Goal: Obtain resource: Download file/media

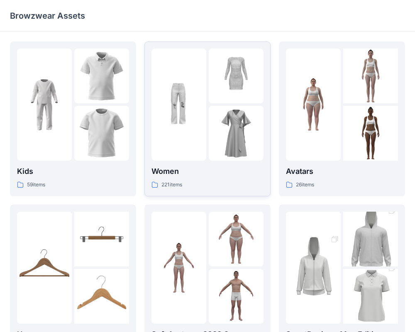
click at [166, 149] on div at bounding box center [179, 105] width 55 height 112
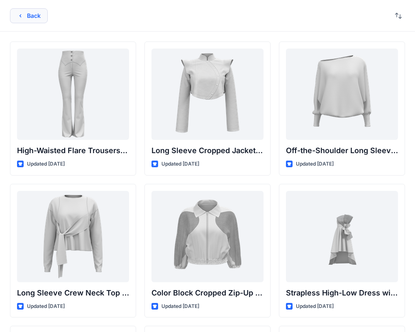
click at [26, 14] on button "Back" at bounding box center [29, 15] width 38 height 15
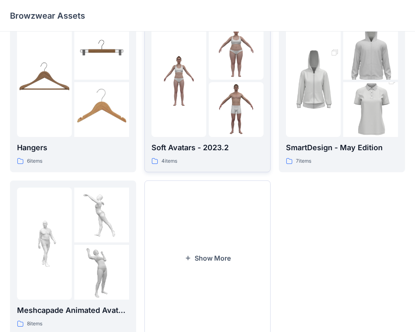
scroll to position [191, 0]
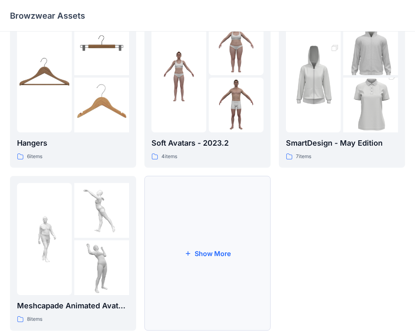
click at [171, 227] on button "Show More" at bounding box center [208, 253] width 126 height 155
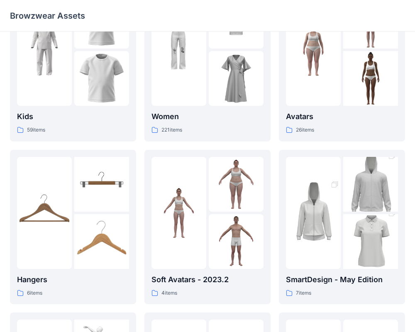
scroll to position [37, 0]
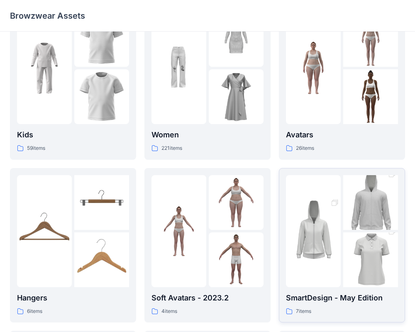
click at [341, 270] on img at bounding box center [313, 231] width 55 height 82
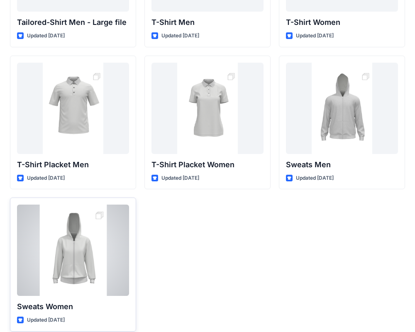
scroll to position [137, 0]
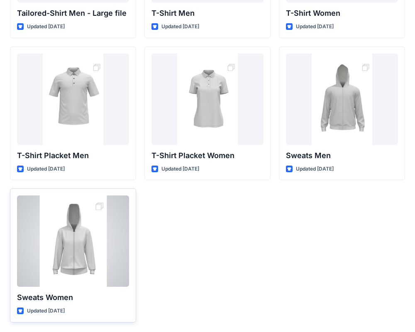
click at [101, 206] on div at bounding box center [73, 241] width 112 height 91
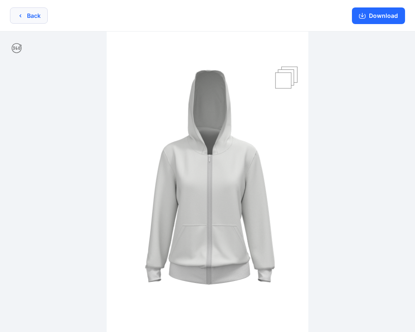
click at [30, 18] on button "Back" at bounding box center [29, 15] width 38 height 16
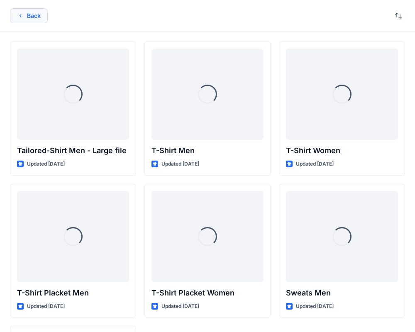
click at [17, 17] on icon "button" at bounding box center [20, 15] width 7 height 7
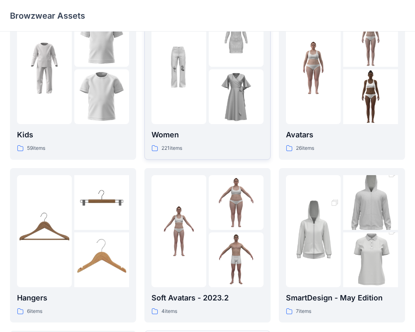
click at [202, 100] on div at bounding box center [179, 68] width 55 height 112
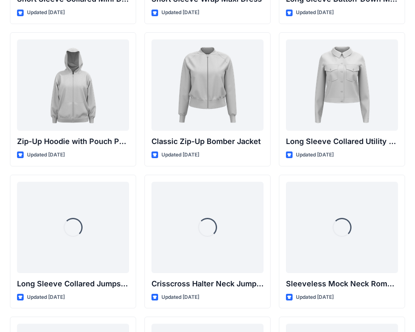
scroll to position [1573, 0]
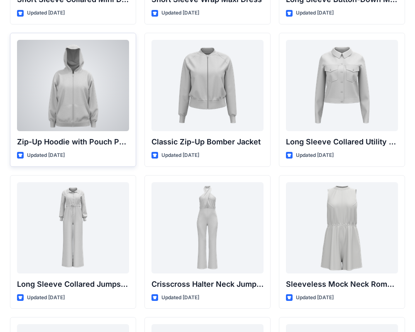
click at [97, 85] on div at bounding box center [73, 85] width 112 height 91
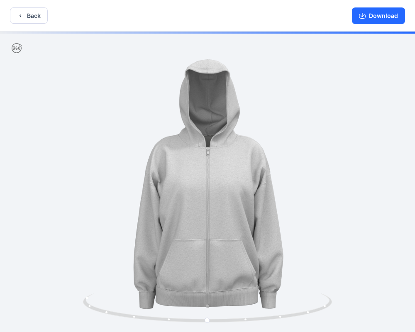
click at [16, 24] on div "Back Download" at bounding box center [207, 16] width 415 height 32
click at [366, 17] on icon "button" at bounding box center [362, 15] width 7 height 7
click at [17, 16] on button "Back" at bounding box center [29, 15] width 38 height 16
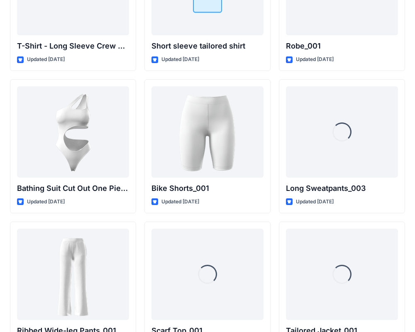
scroll to position [9067, 0]
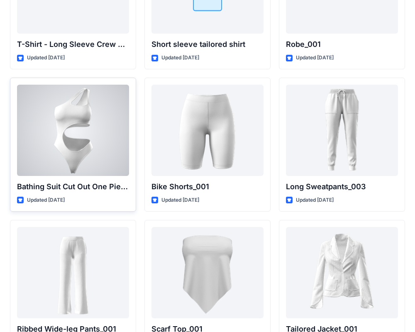
click at [104, 148] on div at bounding box center [73, 130] width 112 height 91
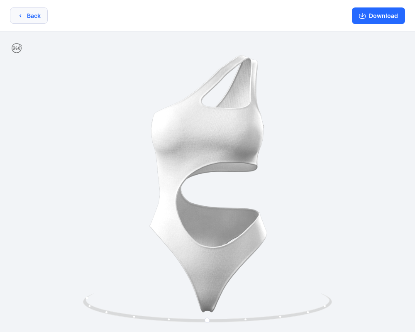
click at [31, 14] on button "Back" at bounding box center [29, 15] width 38 height 16
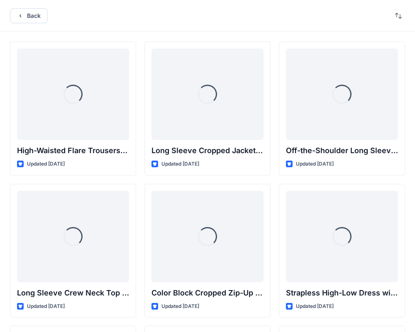
scroll to position [9067, 0]
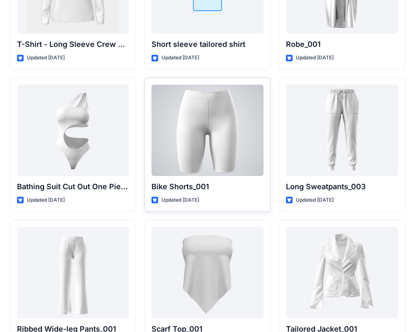
click at [206, 159] on div at bounding box center [208, 130] width 112 height 91
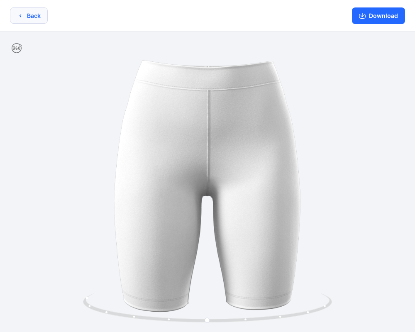
click at [23, 19] on button "Back" at bounding box center [29, 15] width 38 height 16
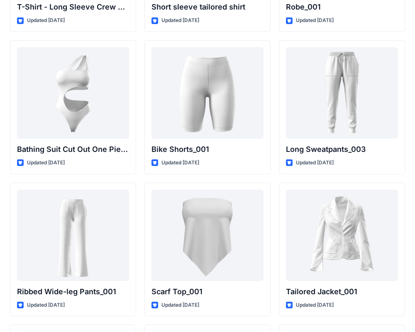
scroll to position [9093, 0]
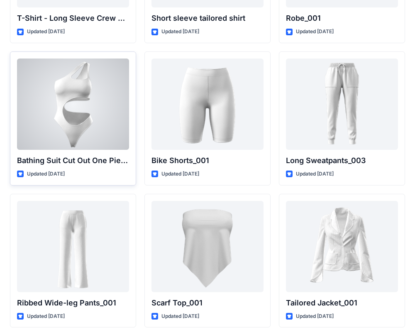
click at [85, 131] on div at bounding box center [73, 104] width 112 height 91
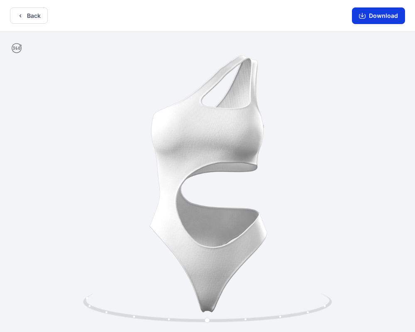
click at [374, 15] on button "Download" at bounding box center [378, 15] width 53 height 17
click at [22, 24] on div "Back Download" at bounding box center [207, 16] width 415 height 32
click at [20, 15] on icon "button" at bounding box center [20, 15] width 7 height 7
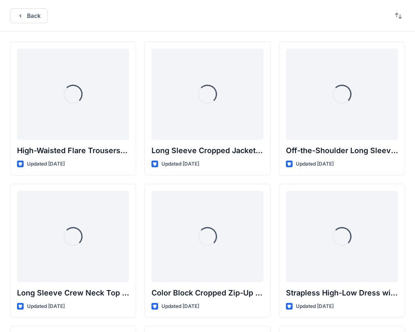
scroll to position [9093, 0]
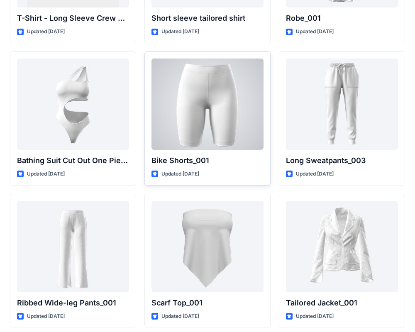
click at [203, 114] on div at bounding box center [208, 104] width 112 height 91
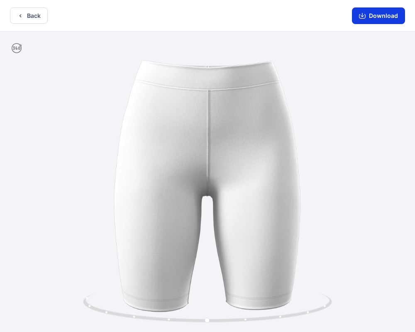
click at [369, 15] on button "Download" at bounding box center [378, 15] width 53 height 17
click at [23, 13] on icon "button" at bounding box center [20, 15] width 7 height 7
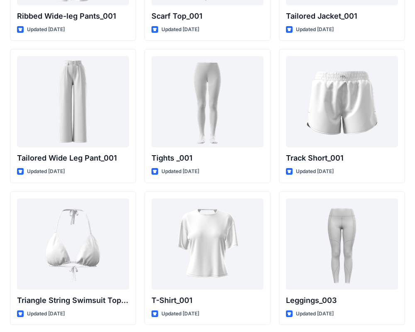
scroll to position [9380, 0]
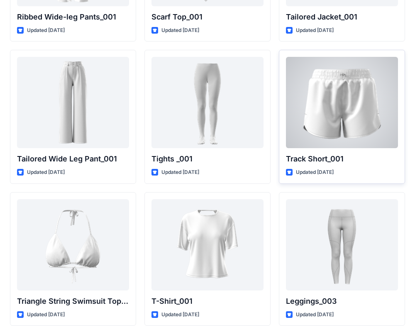
click at [346, 133] on div at bounding box center [342, 102] width 112 height 91
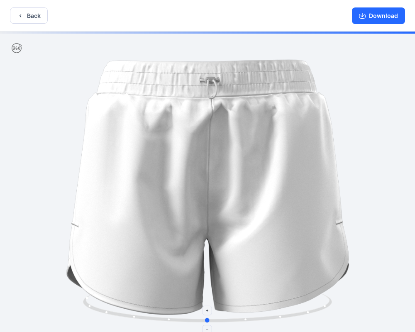
click at [100, 313] on icon at bounding box center [208, 309] width 251 height 31
drag, startPoint x: 108, startPoint y: 313, endPoint x: 103, endPoint y: 316, distance: 6.2
click at [103, 316] on icon at bounding box center [208, 309] width 251 height 31
click at [390, 17] on button "Download" at bounding box center [378, 15] width 53 height 17
click at [25, 9] on button "Back" at bounding box center [29, 15] width 38 height 16
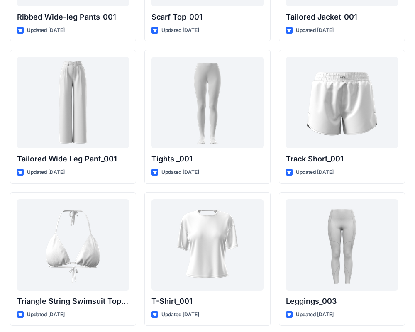
scroll to position [9413, 0]
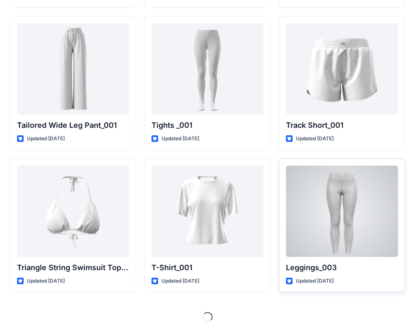
click at [326, 207] on div at bounding box center [342, 211] width 112 height 91
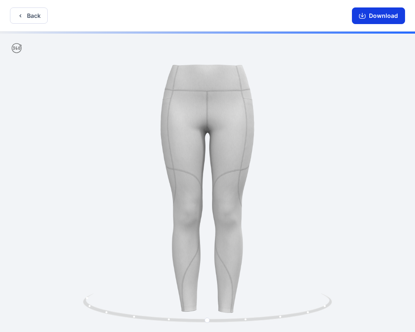
click at [365, 18] on icon "button" at bounding box center [362, 16] width 7 height 5
click at [29, 15] on button "Back" at bounding box center [29, 15] width 38 height 16
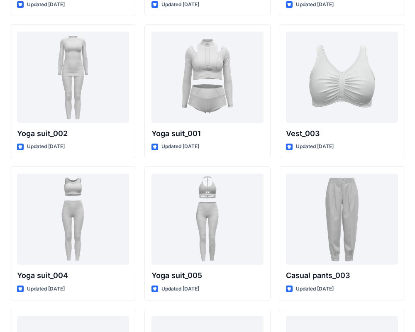
scroll to position [4569, 0]
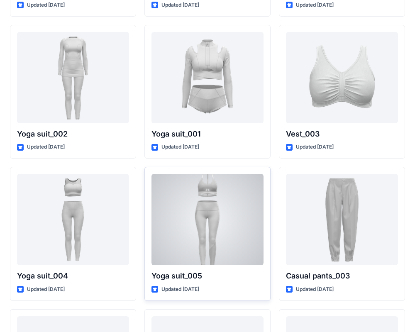
click at [230, 250] on div at bounding box center [208, 219] width 112 height 91
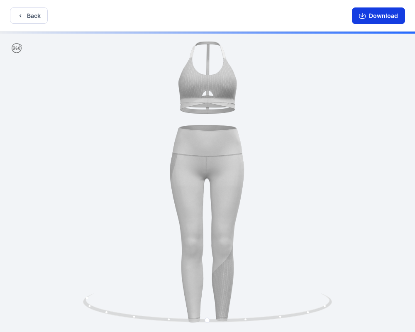
click at [364, 17] on icon "button" at bounding box center [362, 15] width 7 height 7
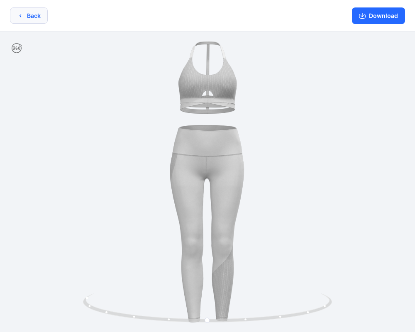
click at [43, 13] on button "Back" at bounding box center [29, 15] width 38 height 16
